Goal: Ask a question: Seek information or help from site administrators or community

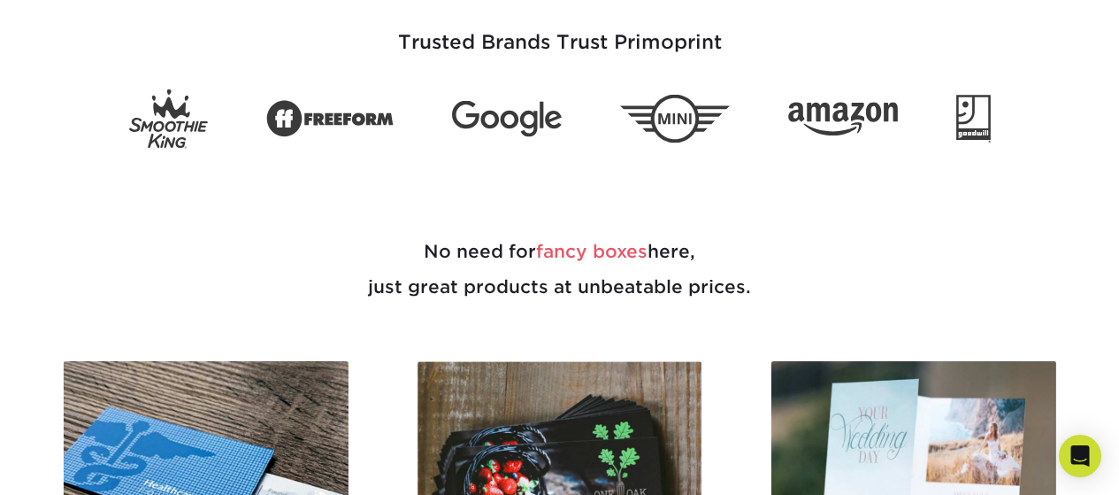
scroll to position [796, 0]
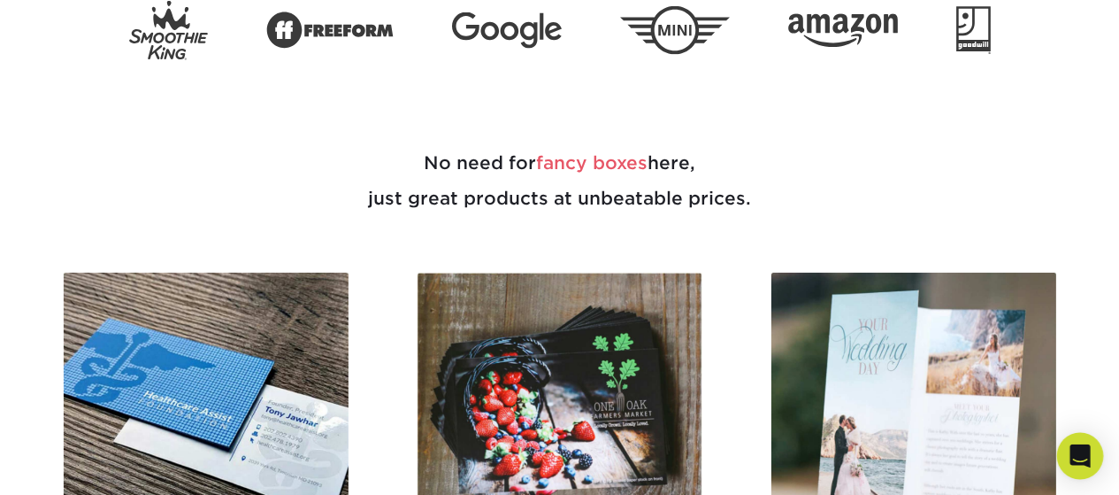
click at [1090, 465] on div "Open Intercom Messenger" at bounding box center [1080, 456] width 47 height 47
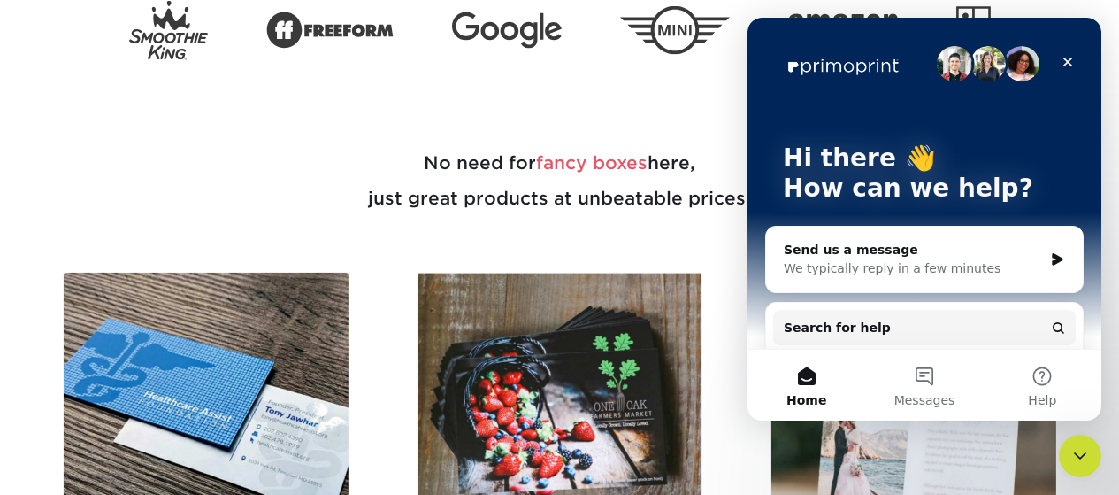
scroll to position [0, 0]
click at [899, 248] on div "Send us a message" at bounding box center [913, 250] width 259 height 19
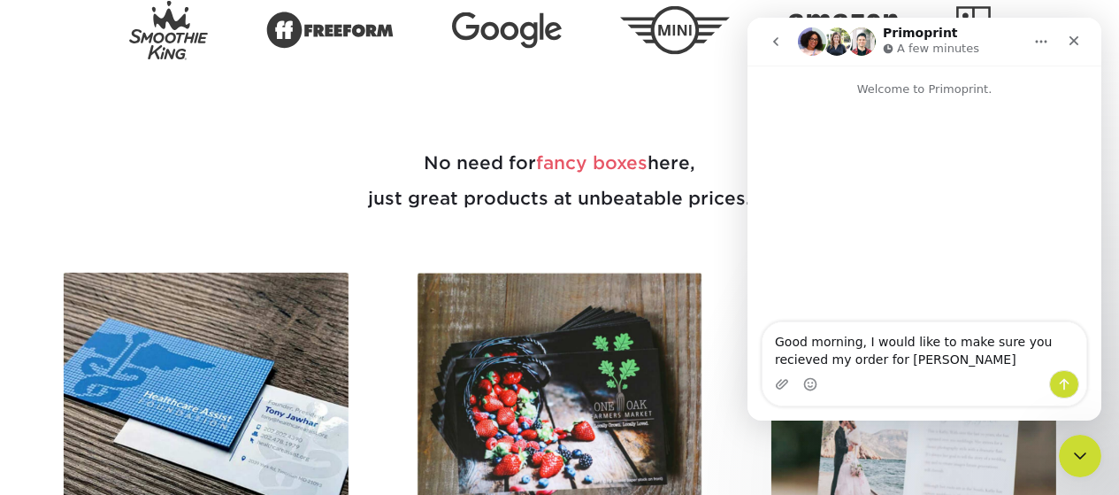
click at [1035, 345] on textarea "Good morning, I would like to make sure you recieved my order for [PERSON_NAME]" at bounding box center [925, 346] width 324 height 48
click at [942, 360] on textarea "Good morning, I would like to make sure you received my order for [PERSON_NAME]" at bounding box center [925, 346] width 324 height 48
type textarea "Good morning, I would like to make sure you received my order for [PERSON_NAME]."
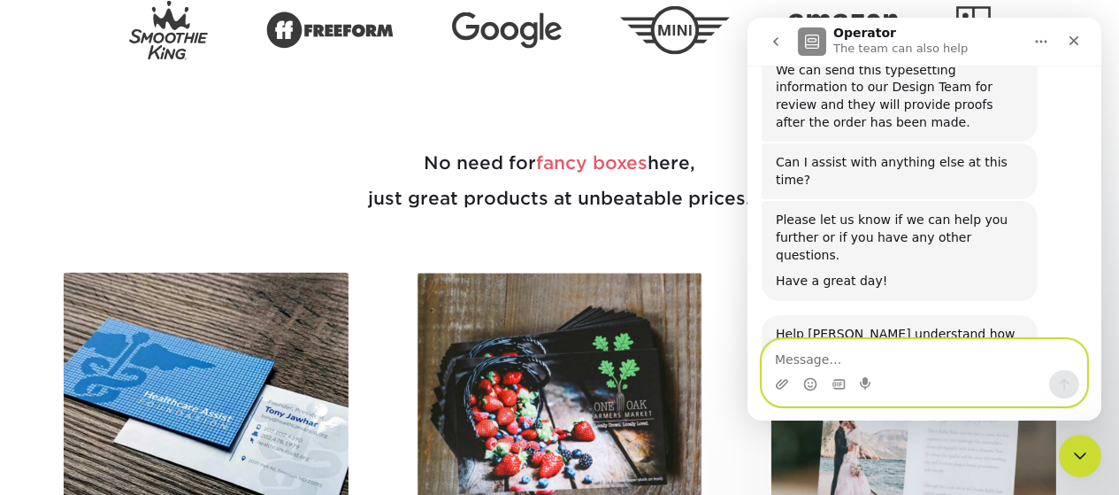
scroll to position [642, 0]
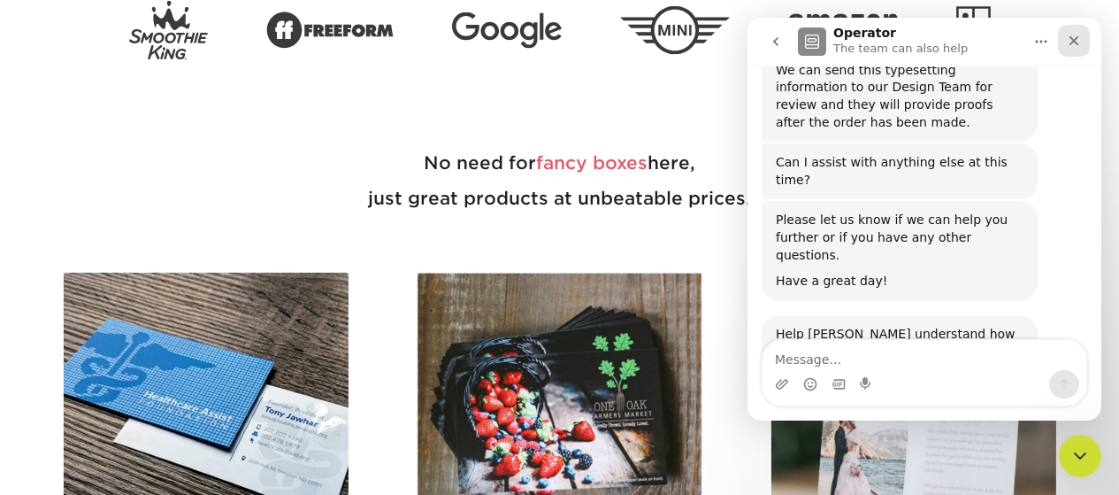
click at [1080, 43] on icon "Close" at bounding box center [1074, 41] width 14 height 14
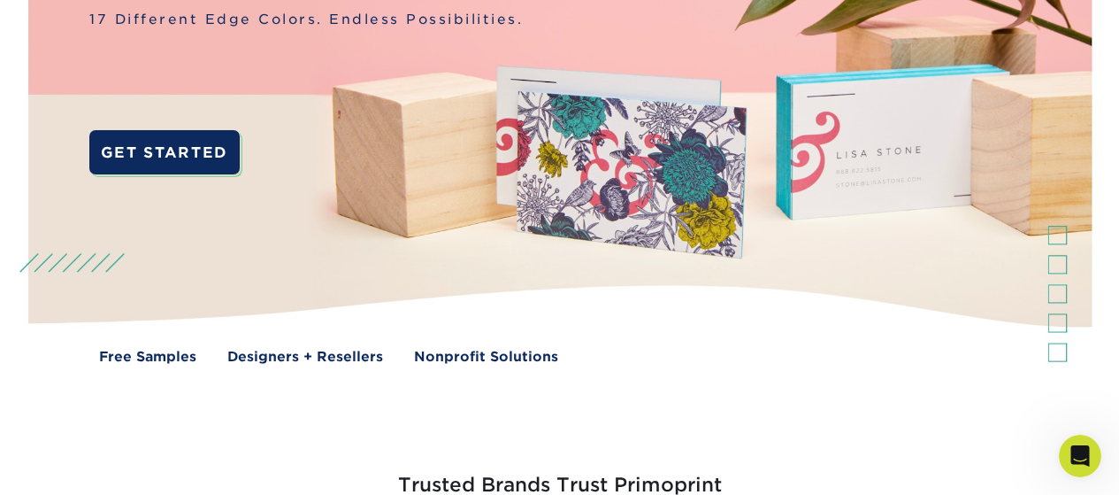
scroll to position [0, 0]
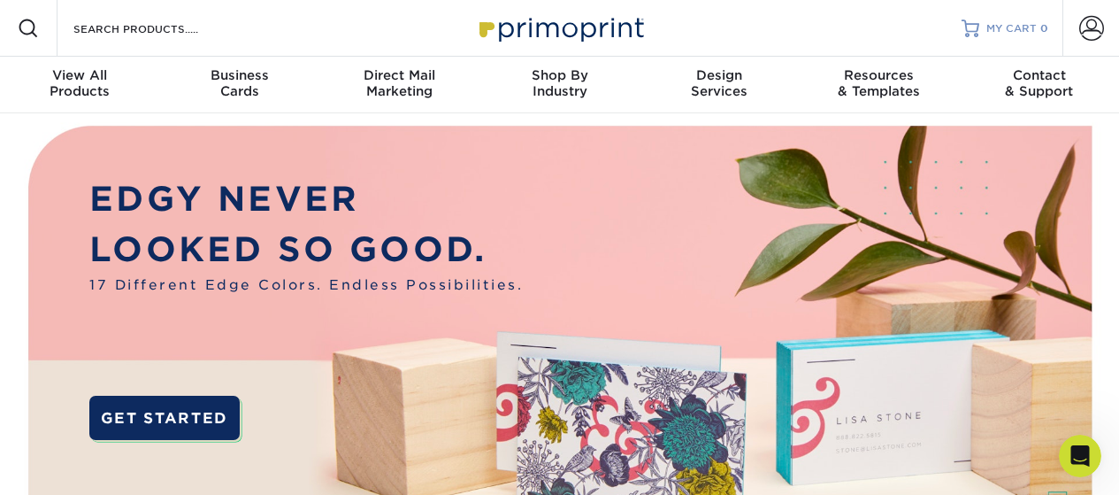
click at [1024, 27] on span "MY CART" at bounding box center [1012, 28] width 50 height 15
